Goal: Task Accomplishment & Management: Manage account settings

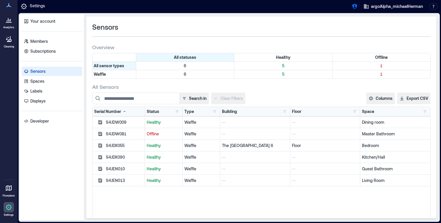
click at [269, 93] on div "Search in Clear Filters" at bounding box center [208, 99] width 233 height 12
